Goal: Task Accomplishment & Management: Use online tool/utility

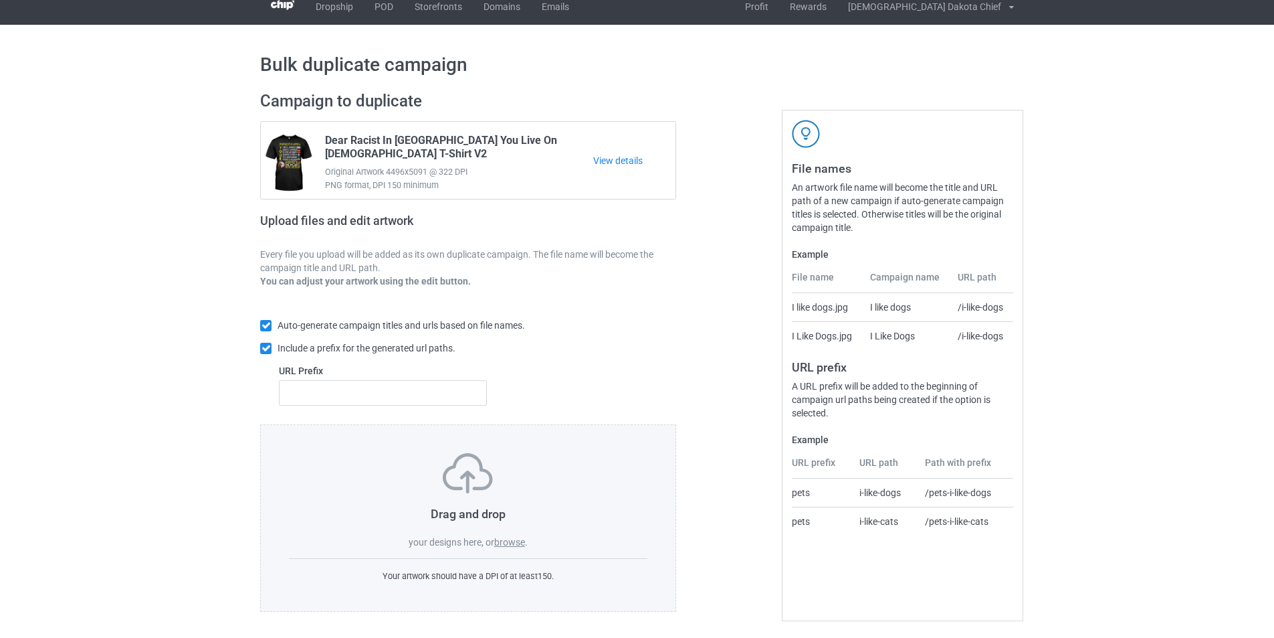
scroll to position [15, 0]
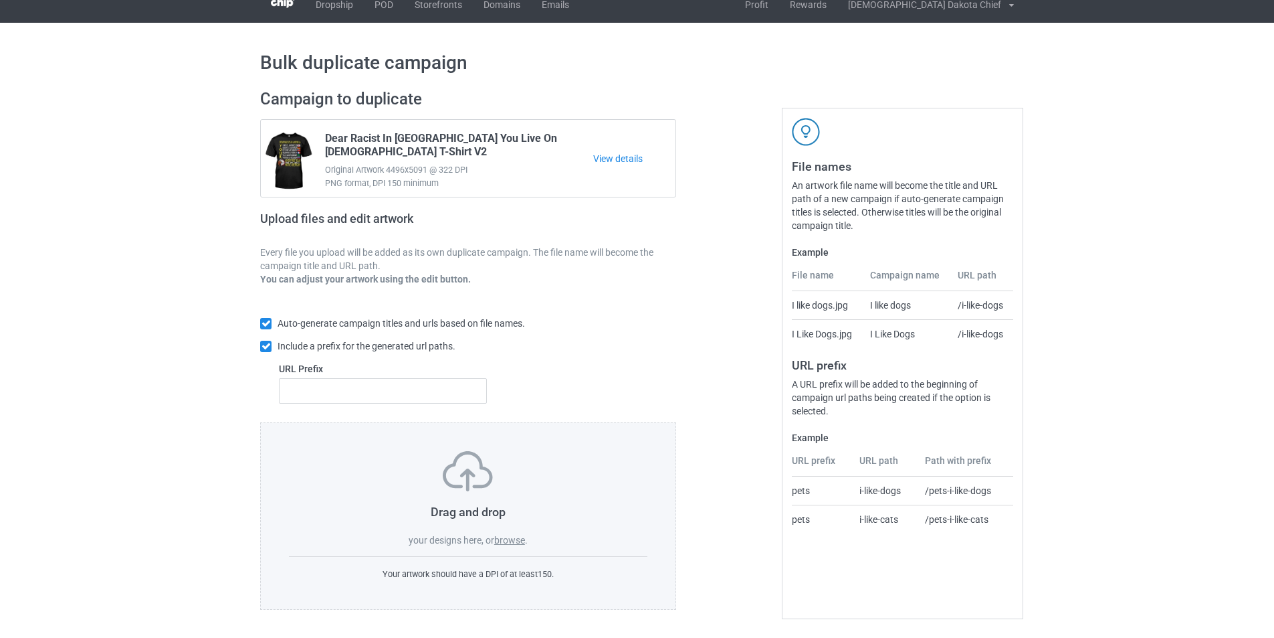
click at [512, 535] on label "browse" at bounding box center [509, 540] width 31 height 11
click at [0, 0] on input "browse" at bounding box center [0, 0] width 0 height 0
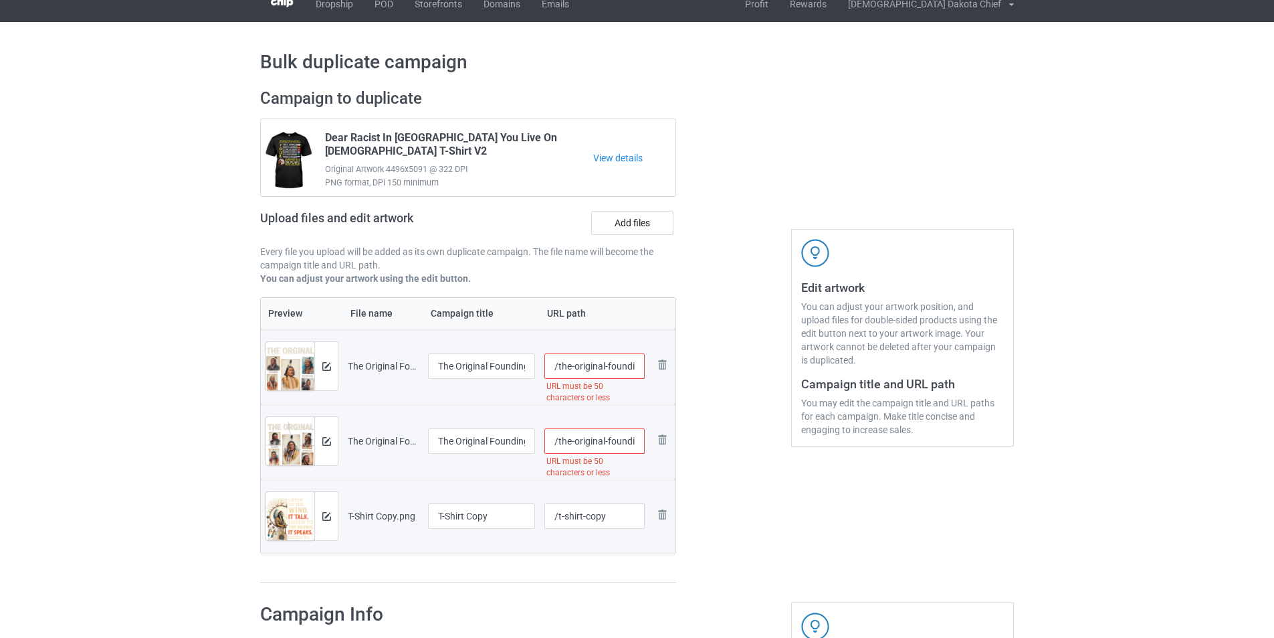
scroll to position [0, 217]
drag, startPoint x: 605, startPoint y: 367, endPoint x: 759, endPoint y: 367, distance: 154.5
click at [759, 367] on div "Campaign to duplicate Dear Racist In [GEOGRAPHIC_DATA] You Live On [DEMOGRAPHIC…" at bounding box center [637, 336] width 773 height 514
type input "/the-original9"
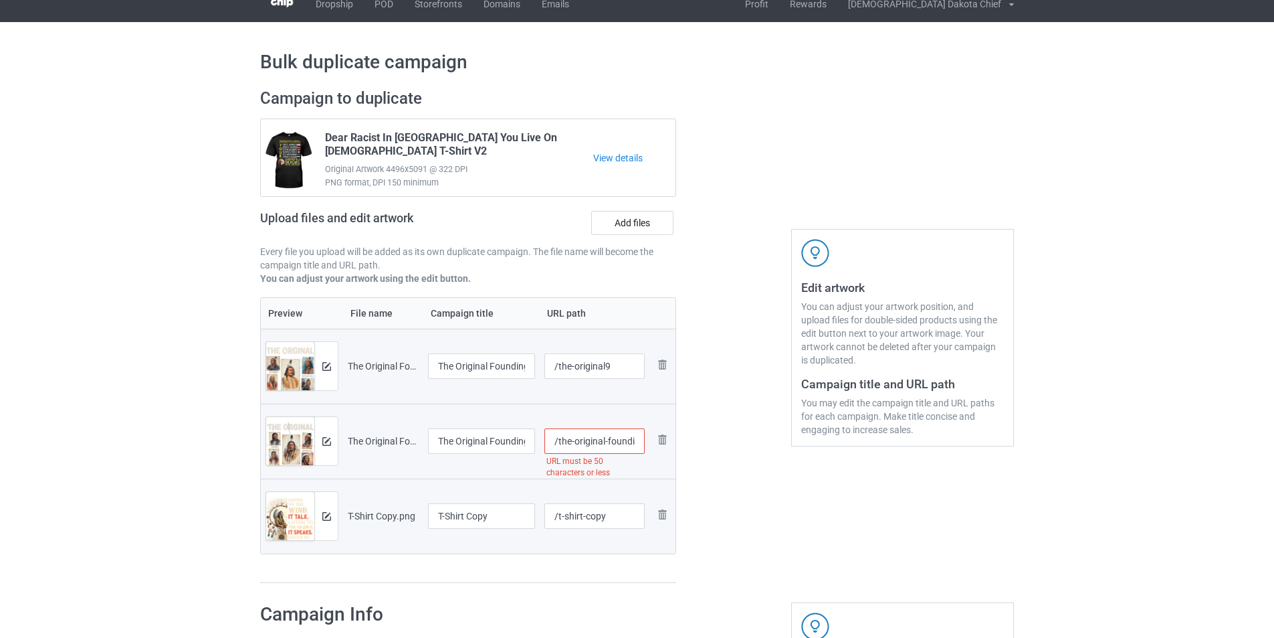
scroll to position [0, 171]
drag, startPoint x: 605, startPoint y: 441, endPoint x: 721, endPoint y: 438, distance: 116.4
click at [721, 438] on div "Campaign to duplicate Dear Racist In [GEOGRAPHIC_DATA] You Live On [DEMOGRAPHIC…" at bounding box center [637, 336] width 773 height 514
type input "/the-original10"
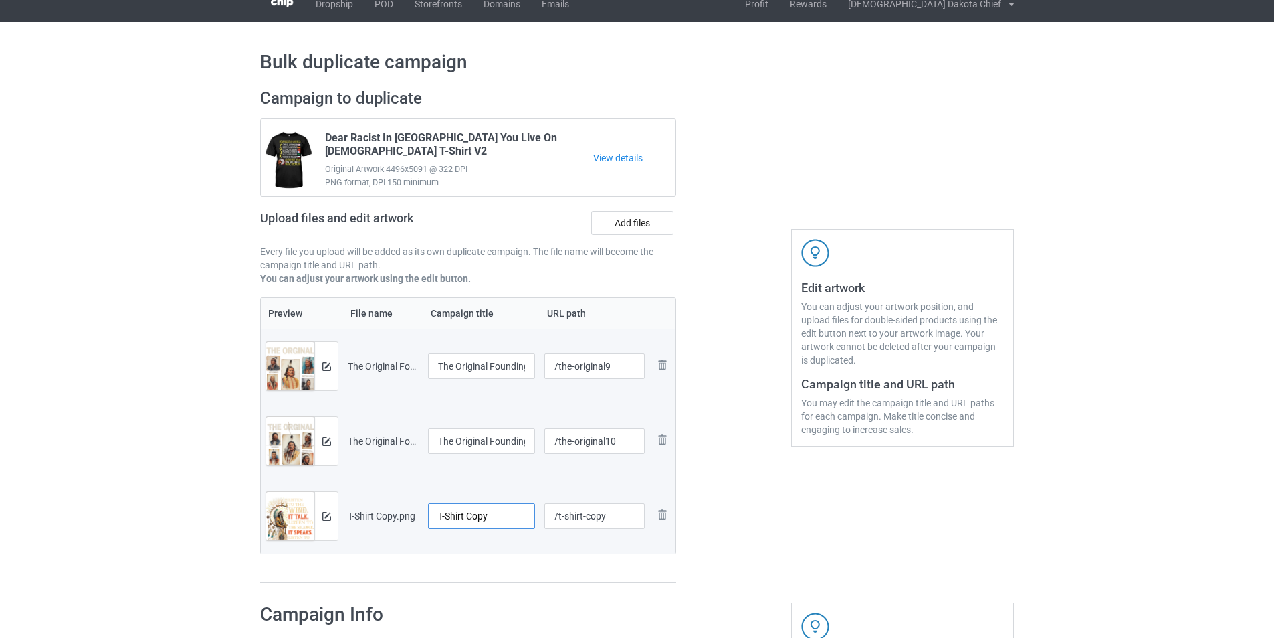
drag, startPoint x: 496, startPoint y: 520, endPoint x: 395, endPoint y: 526, distance: 101.2
click at [395, 526] on tr "Preview and edit artwork T-Shirt Copy.png T-Shirt Copy /t-shirt-copy Remove file" at bounding box center [468, 515] width 415 height 75
type input "Listen to the wind"
drag, startPoint x: 559, startPoint y: 517, endPoint x: 695, endPoint y: 517, distance: 136.5
click at [695, 517] on div "Campaign to duplicate Dear Racist In [GEOGRAPHIC_DATA] You Live On [DEMOGRAPHIC…" at bounding box center [637, 336] width 773 height 514
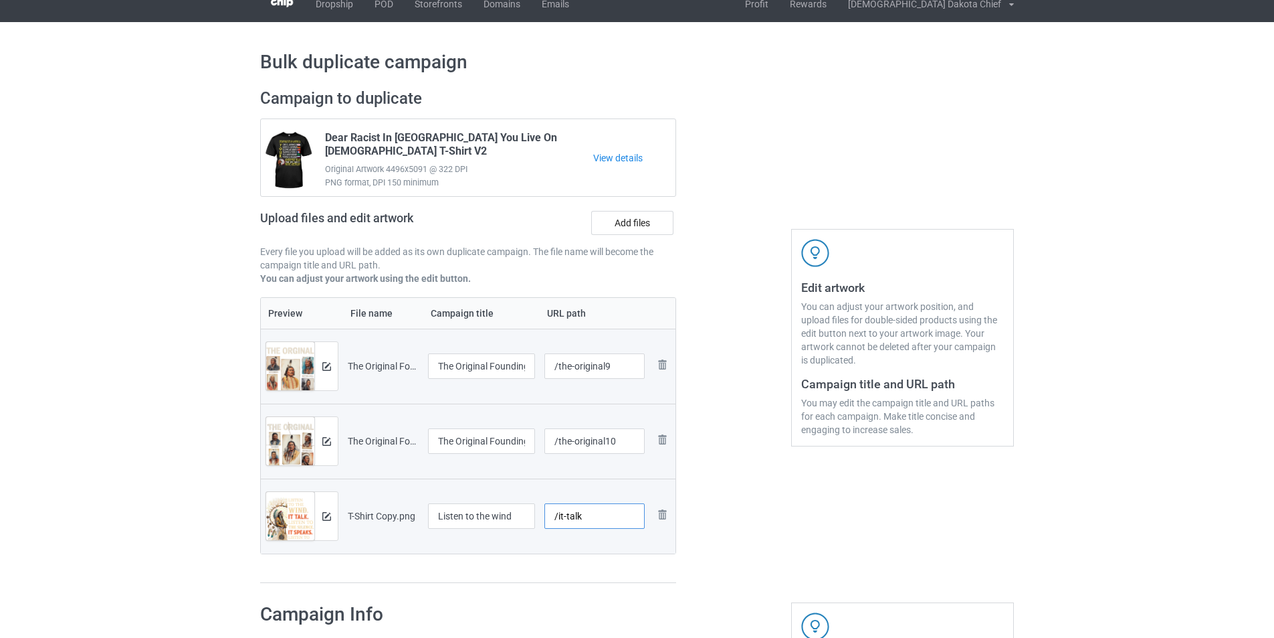
type input "/it-talk"
click at [731, 526] on div at bounding box center [734, 336] width 96 height 514
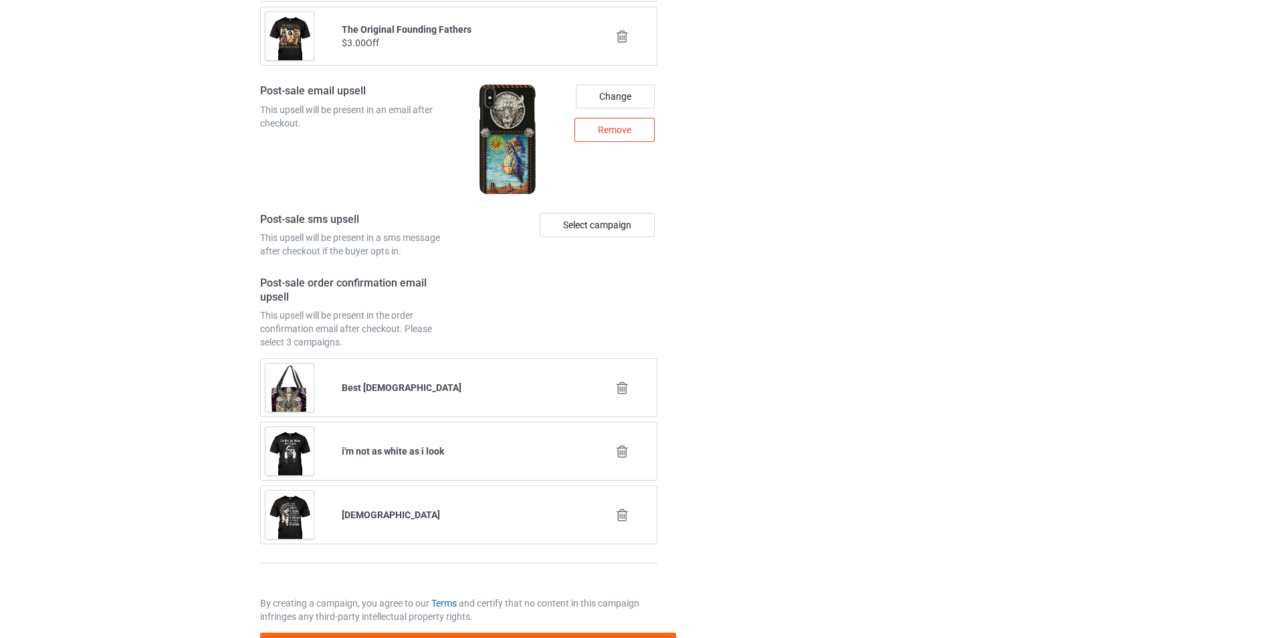
scroll to position [1931, 0]
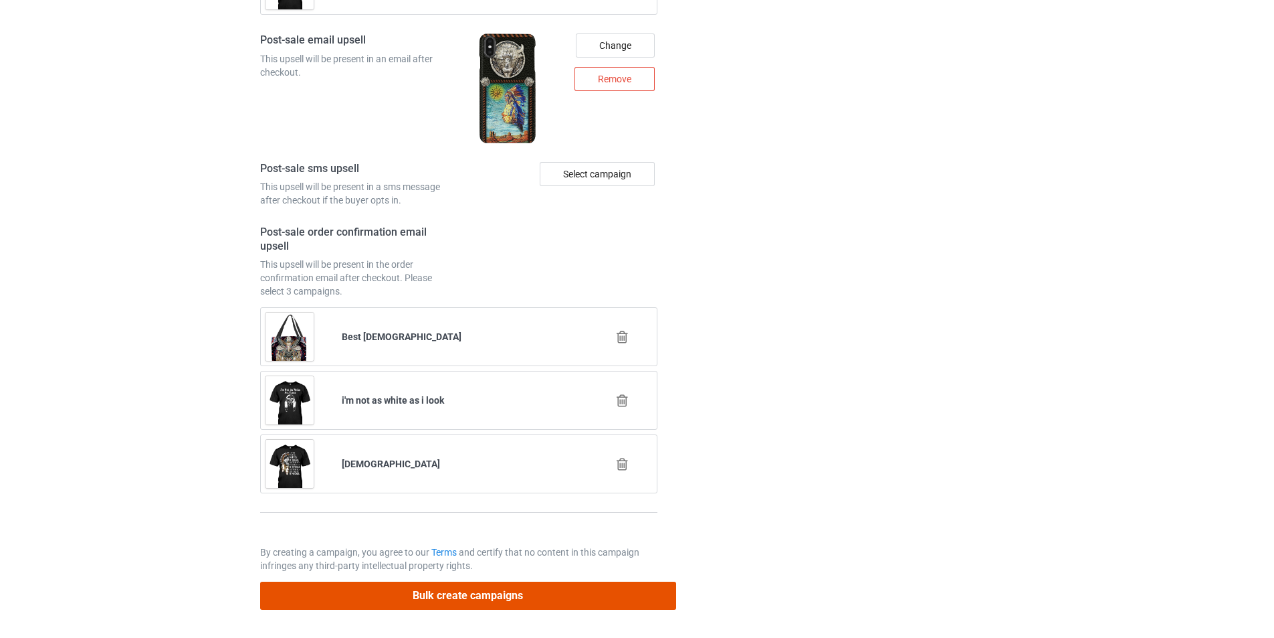
click at [455, 593] on button "Bulk create campaigns" at bounding box center [468, 594] width 416 height 27
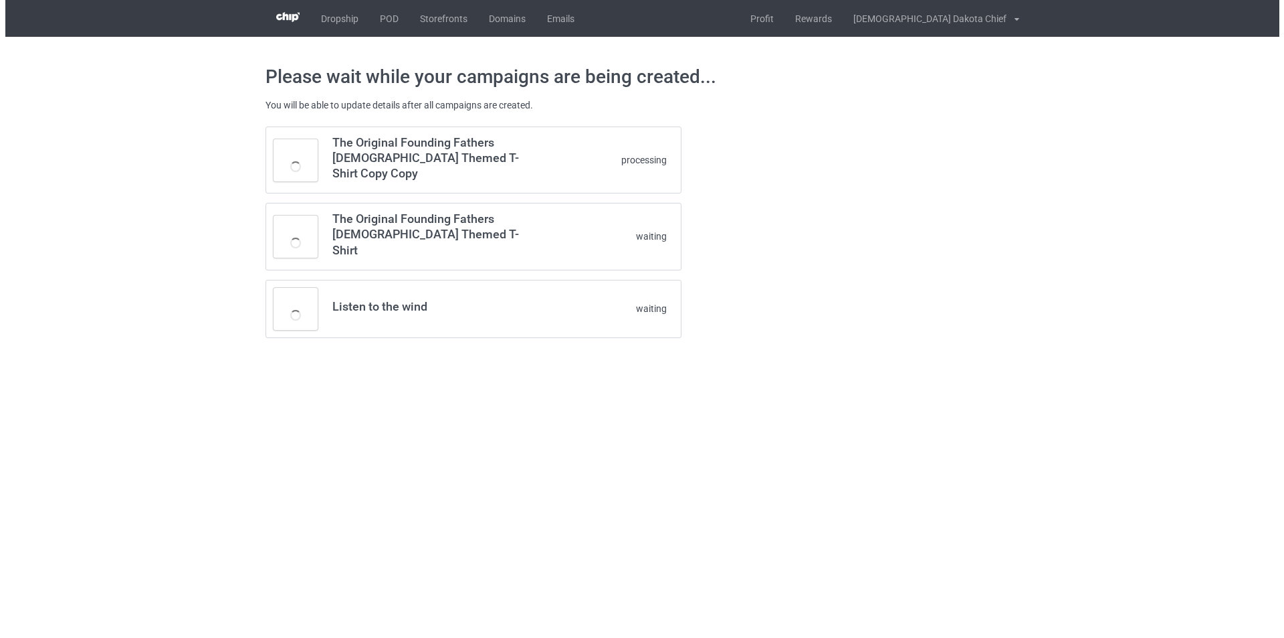
scroll to position [0, 0]
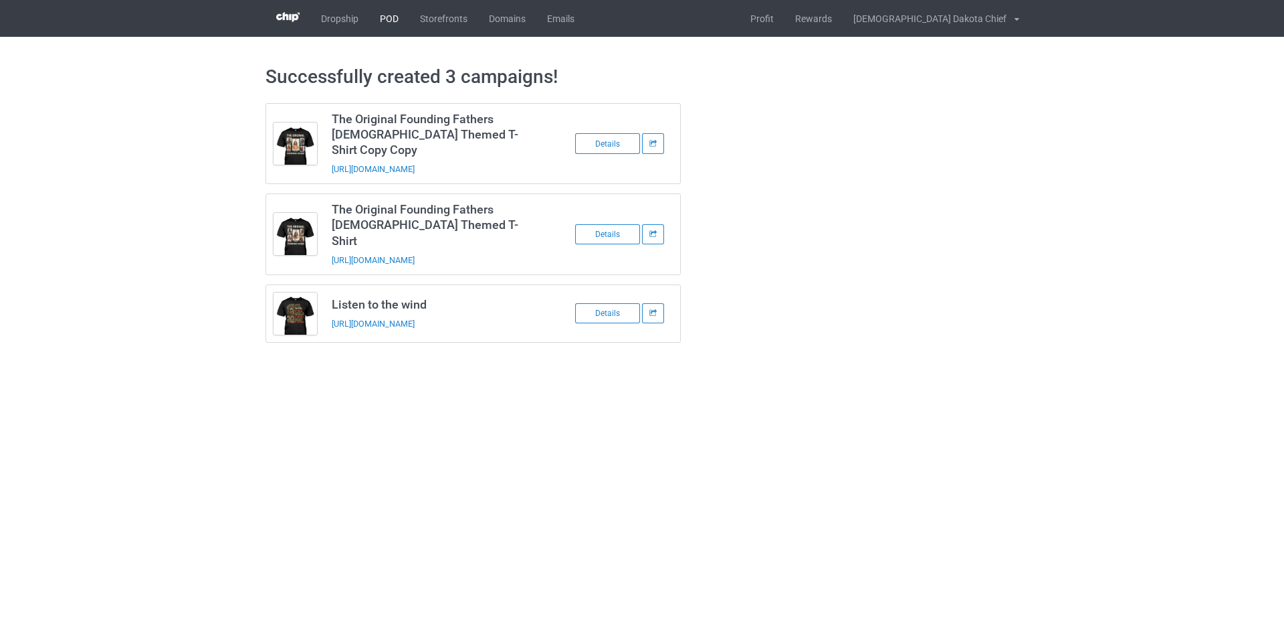
click at [372, 13] on link "POD" at bounding box center [389, 18] width 40 height 37
